Goal: Task Accomplishment & Management: Manage account settings

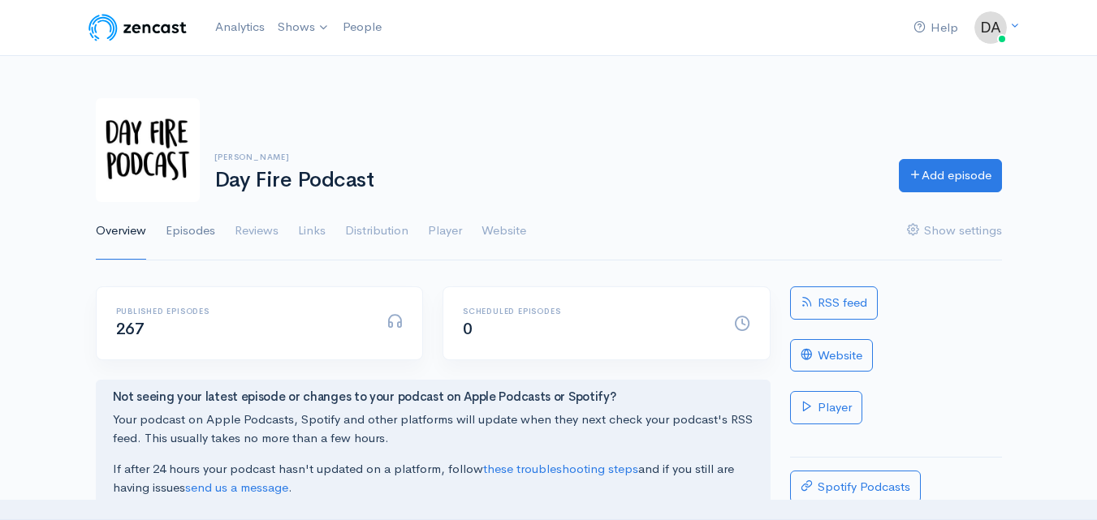
click at [203, 238] on link "Episodes" at bounding box center [191, 231] width 50 height 58
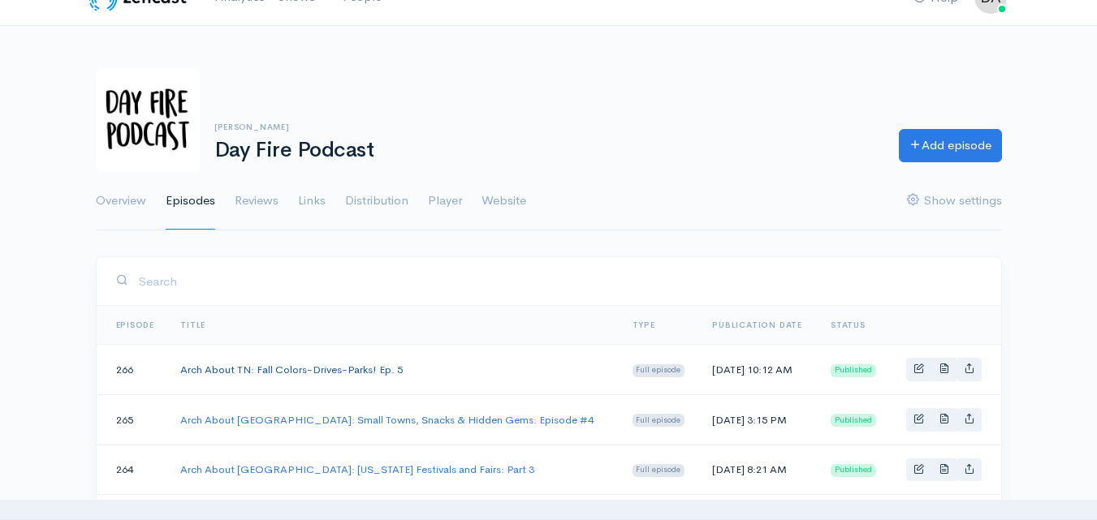
scroll to position [81, 0]
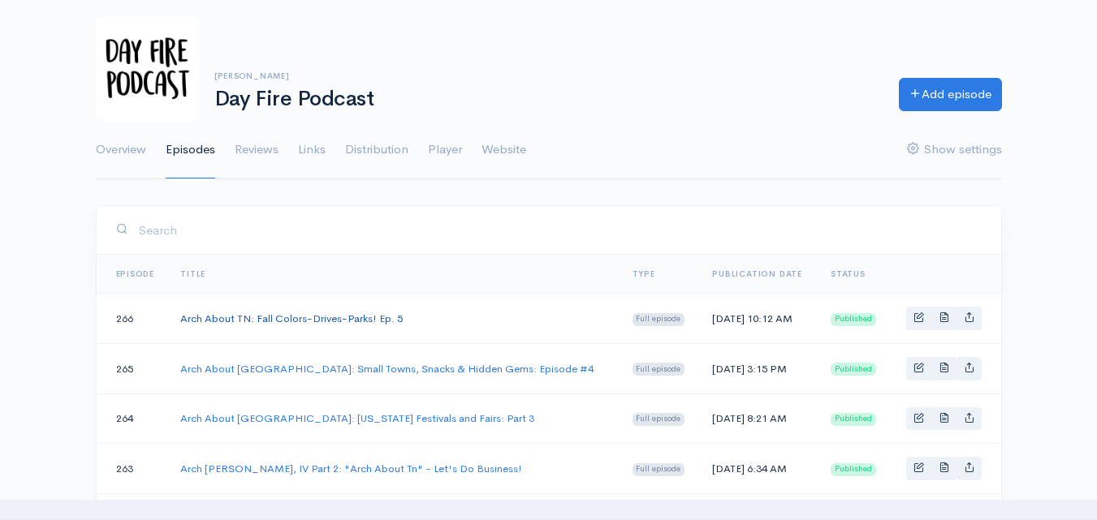
click at [265, 314] on link "Arch About TN: Fall Colors-Drives-Parks! Ep. 5" at bounding box center [291, 319] width 222 height 14
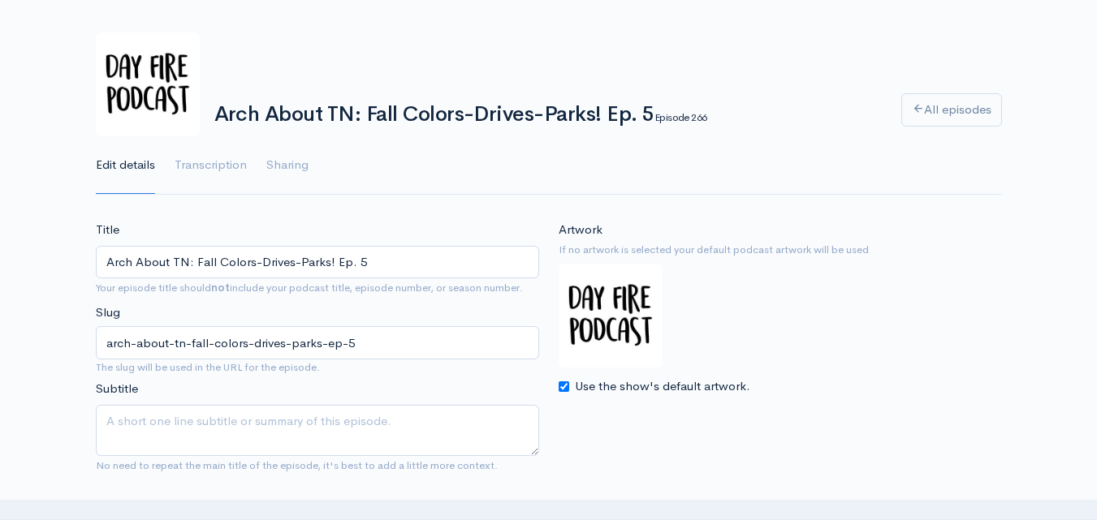
scroll to position [162, 0]
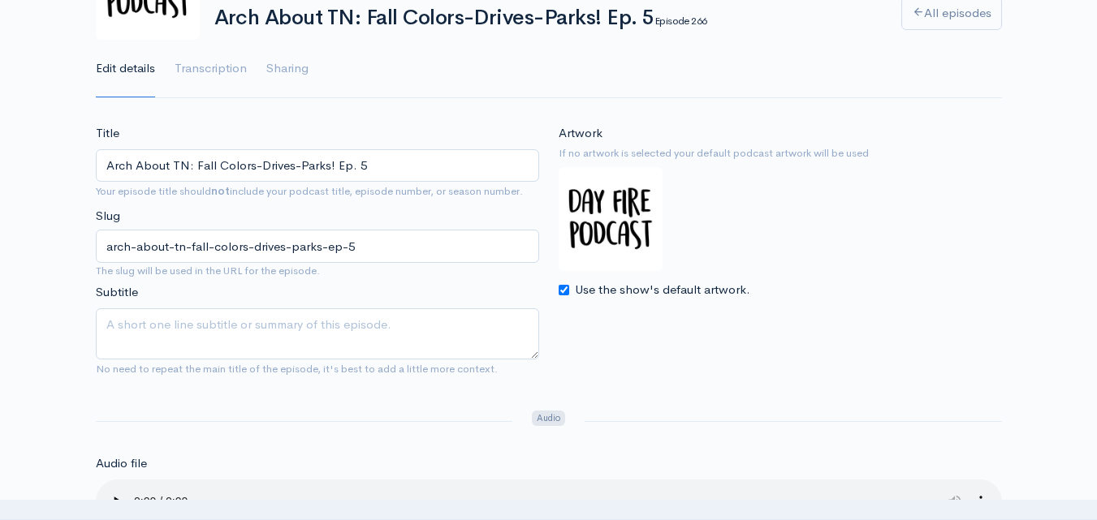
click at [563, 287] on input "Use the show's default artwork." at bounding box center [564, 290] width 11 height 11
checkbox input "false"
click at [719, 334] on input "Choose file" at bounding box center [660, 325] width 203 height 33
click at [725, 326] on input "Choose file" at bounding box center [660, 325] width 203 height 33
type input "C:\fakepath\25_7_Arch_Tile_2 (1).png"
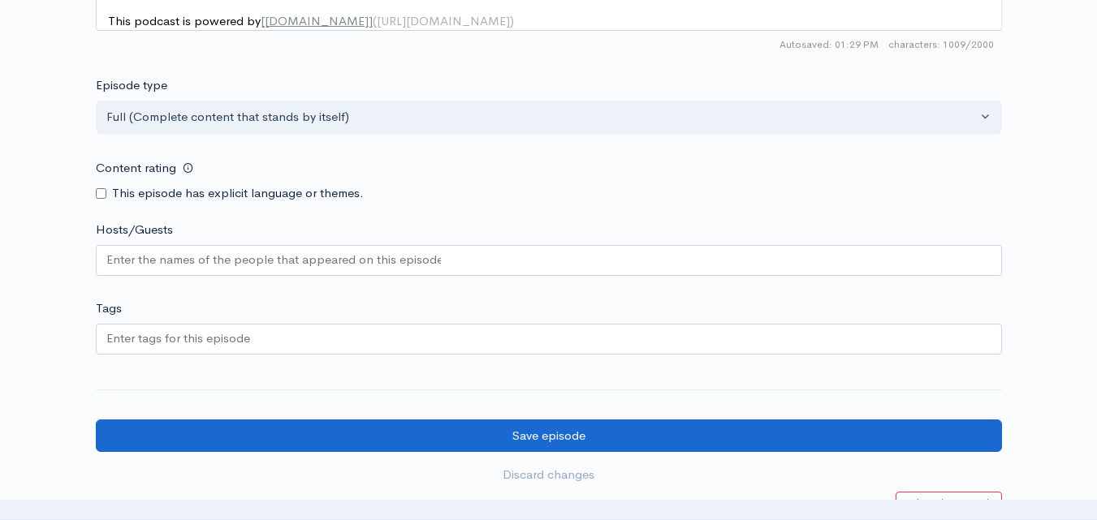
scroll to position [1471, 0]
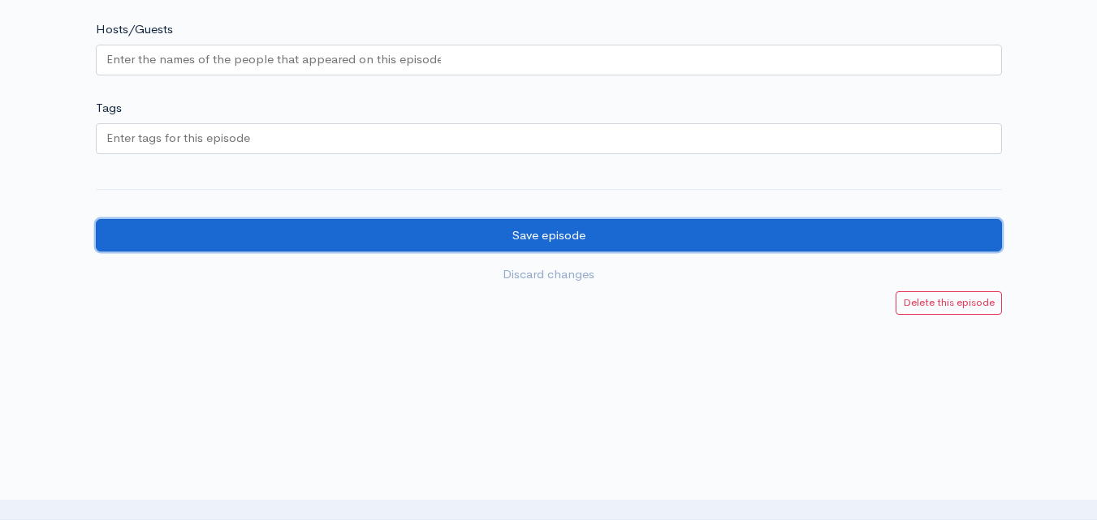
click at [619, 233] on input "Save episode" at bounding box center [549, 235] width 906 height 33
